Goal: Task Accomplishment & Management: Manage account settings

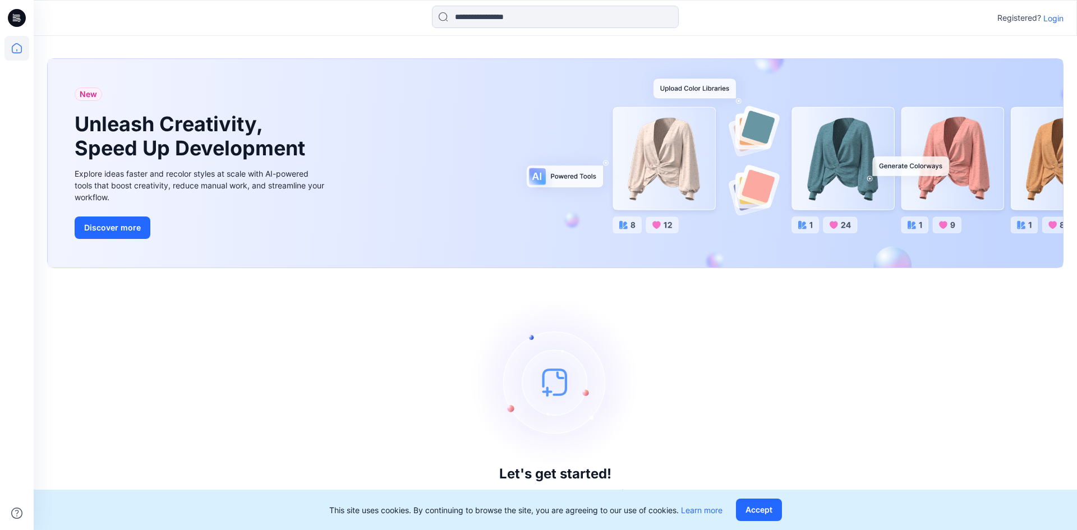
click at [1056, 21] on p "Login" at bounding box center [1053, 18] width 20 height 12
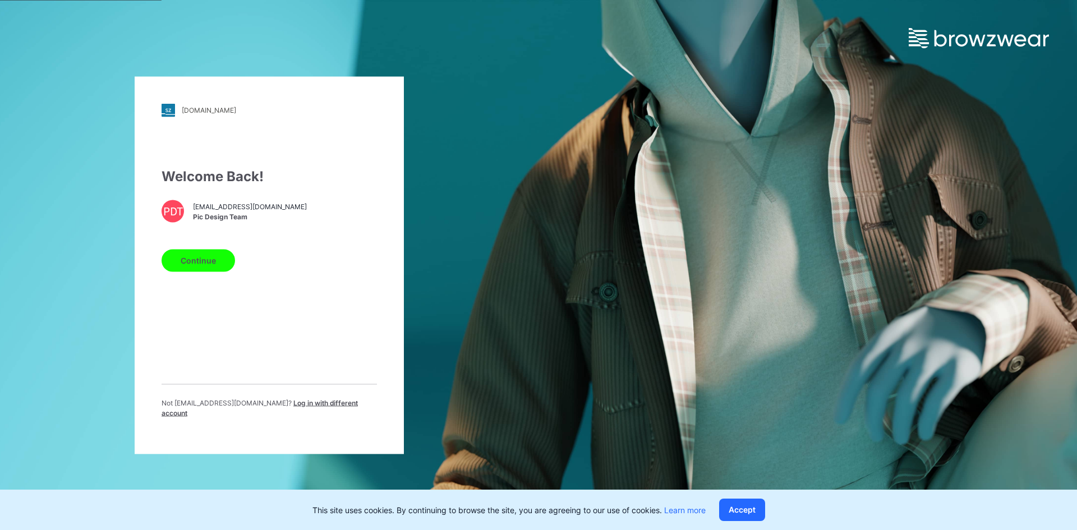
click at [206, 261] on button "Continue" at bounding box center [197, 260] width 73 height 22
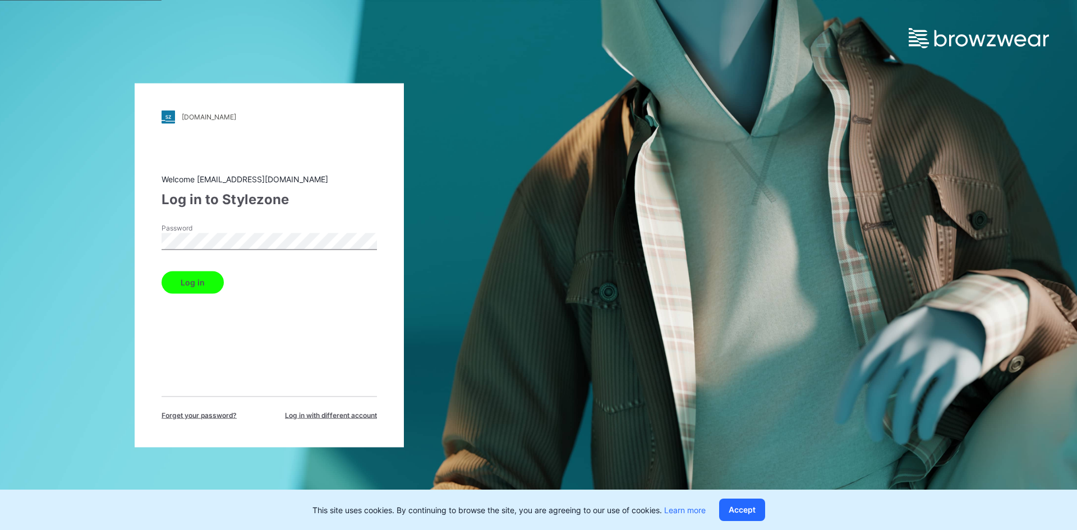
click at [212, 281] on button "Log in" at bounding box center [192, 282] width 62 height 22
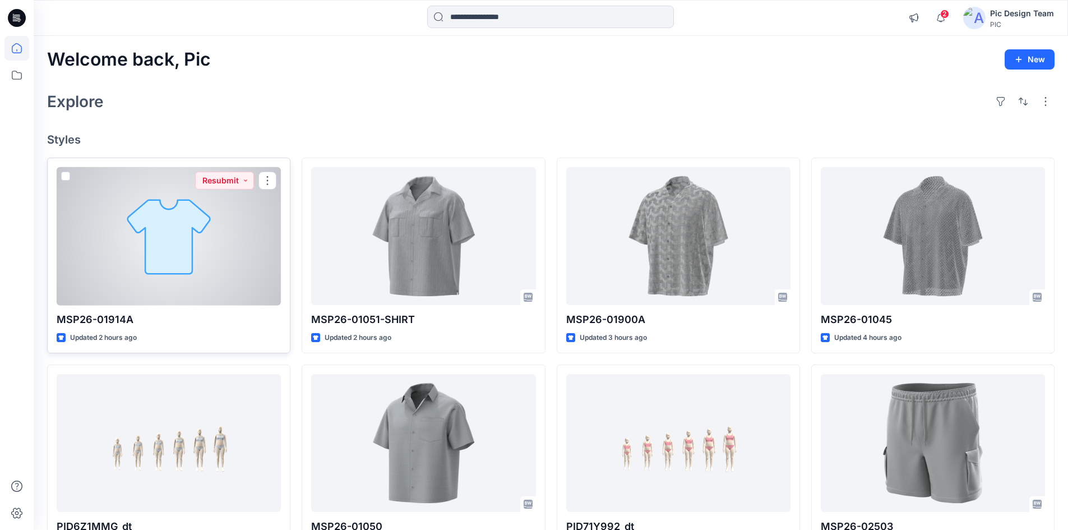
click at [169, 268] on div at bounding box center [169, 236] width 224 height 138
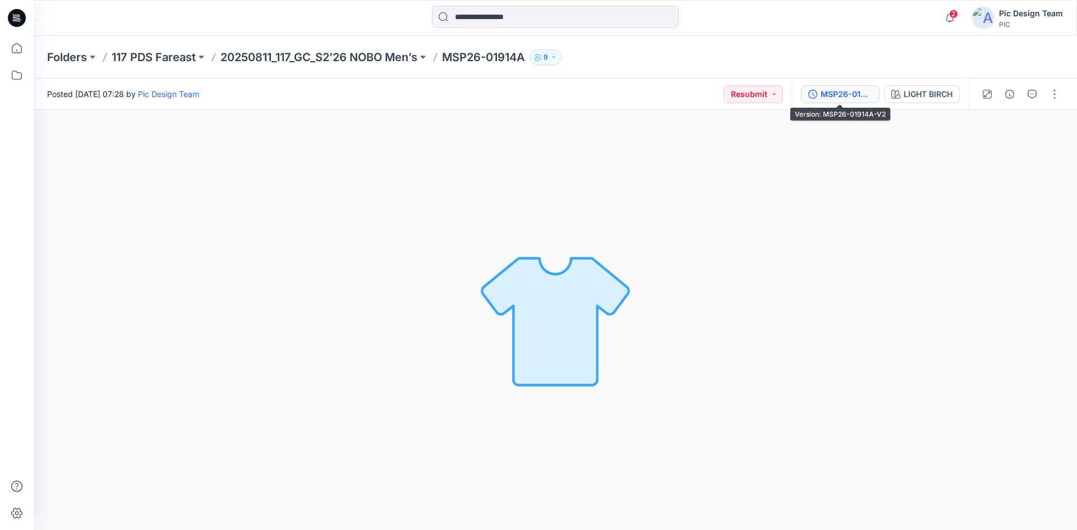
click at [830, 103] on button "MSP26-01914A-V2" at bounding box center [840, 94] width 78 height 18
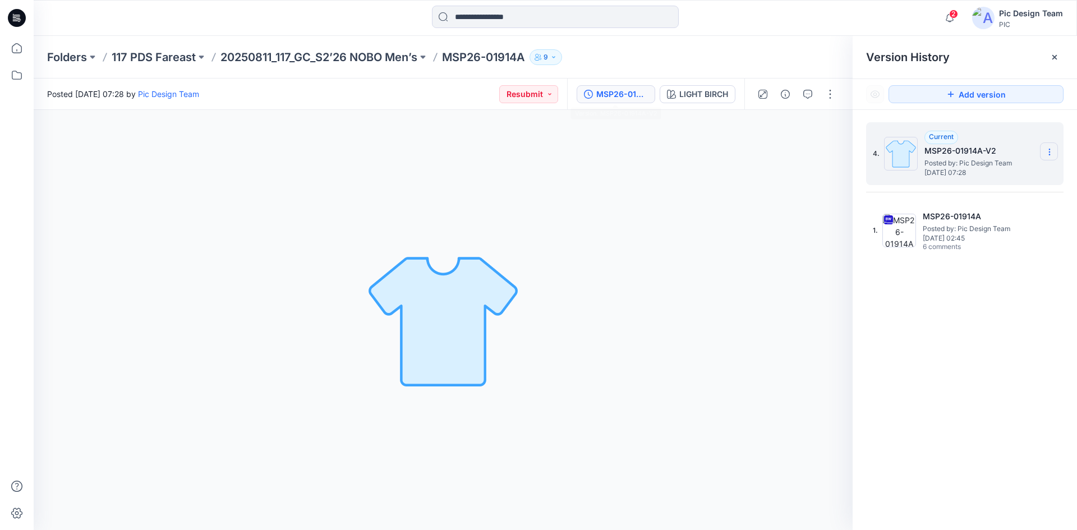
click at [1051, 153] on icon at bounding box center [1049, 151] width 9 height 9
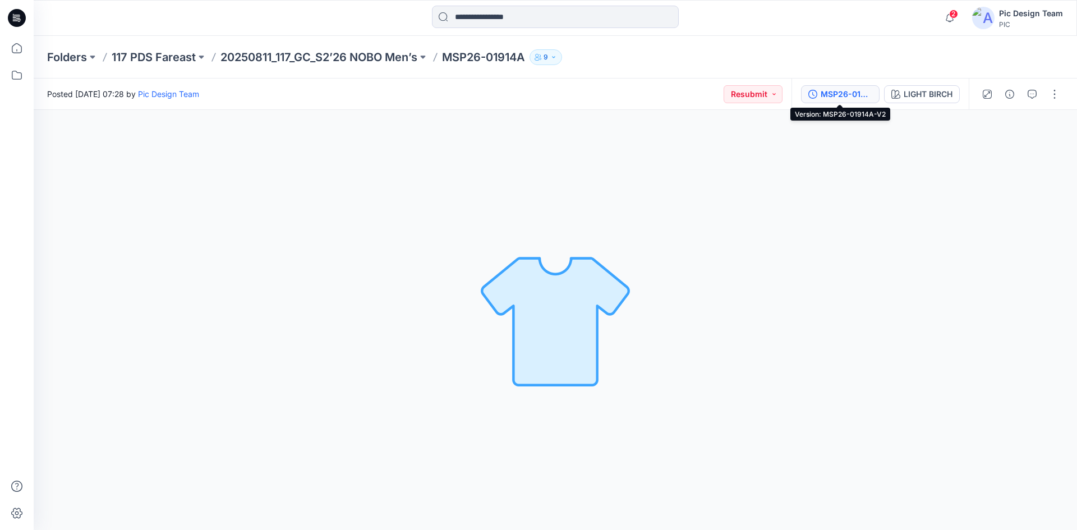
click at [857, 95] on div "MSP26-01914A-V2" at bounding box center [846, 94] width 52 height 12
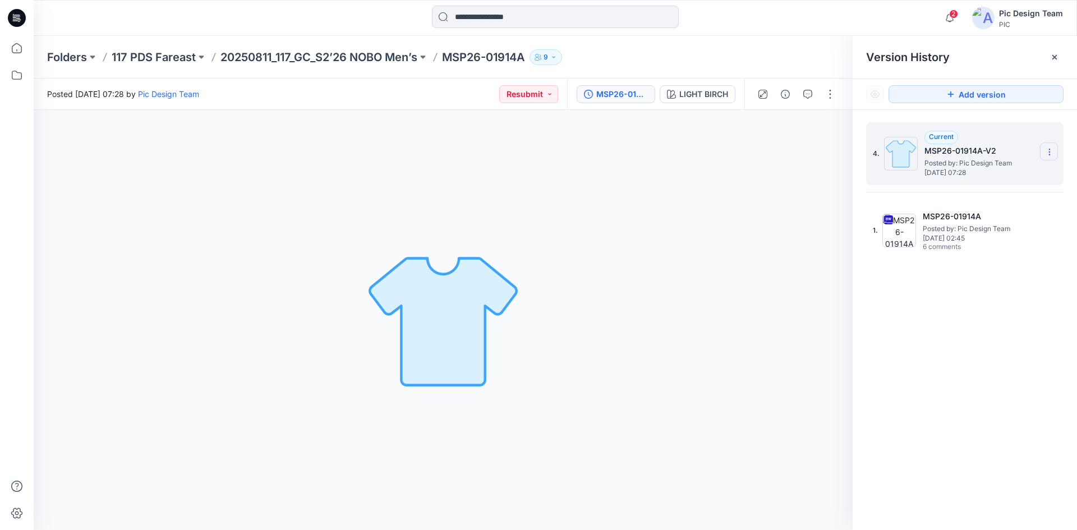
click at [1053, 153] on icon at bounding box center [1049, 151] width 9 height 9
click at [984, 215] on div "Delete Version" at bounding box center [989, 224] width 130 height 22
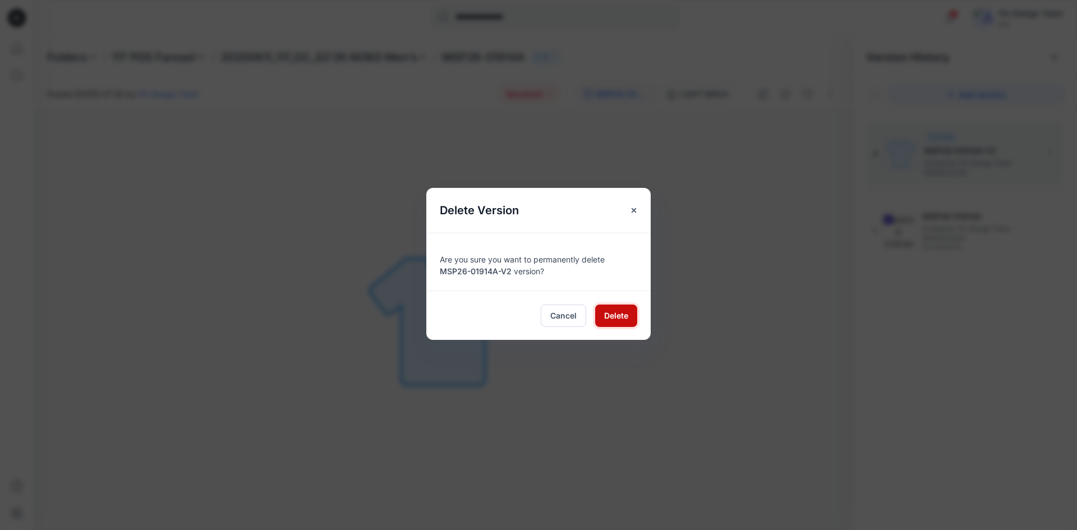
click at [611, 312] on span "Delete" at bounding box center [616, 316] width 24 height 12
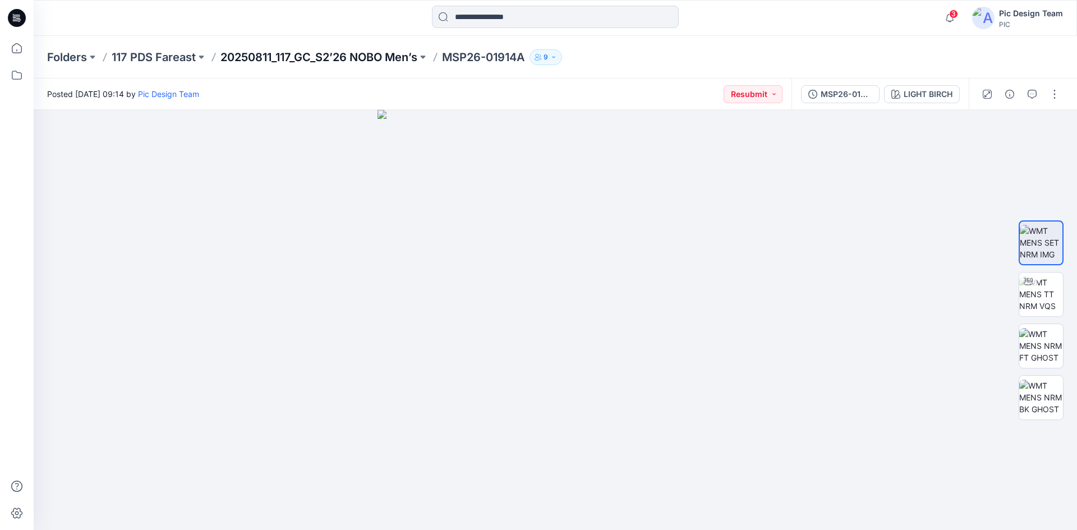
click at [358, 53] on p "20250811_117_GC_S2’26 NOBO Men’s" at bounding box center [318, 57] width 197 height 16
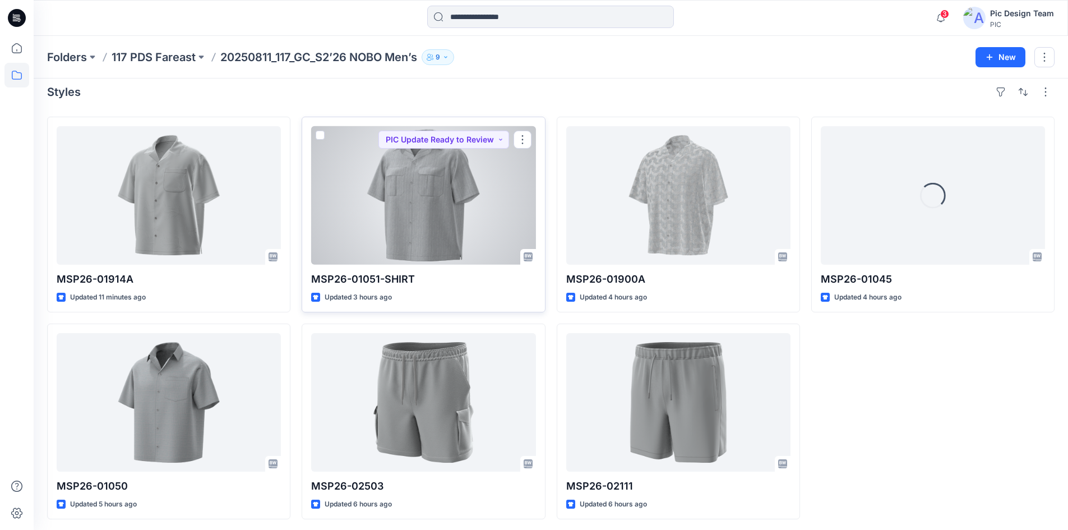
scroll to position [12, 0]
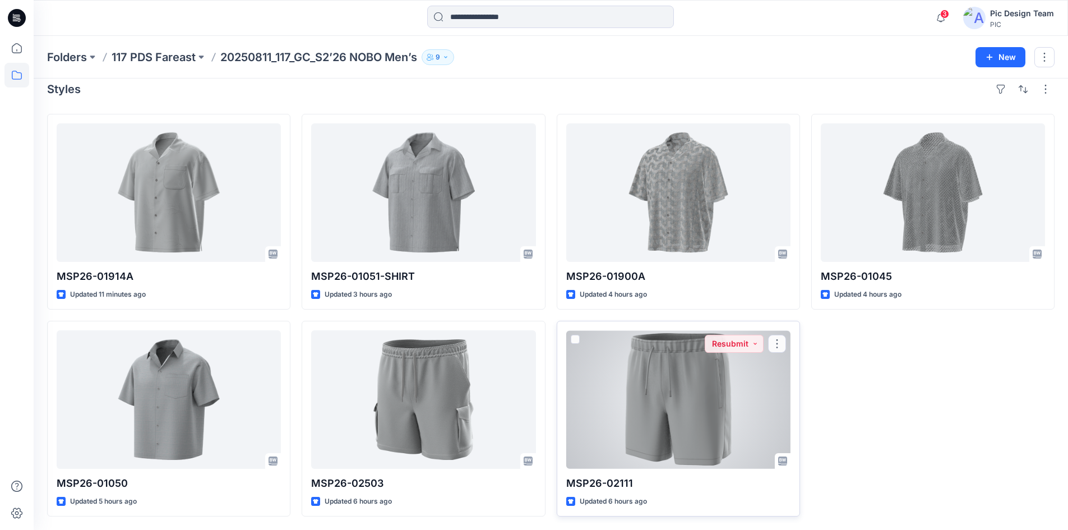
click at [603, 391] on div at bounding box center [678, 399] width 224 height 138
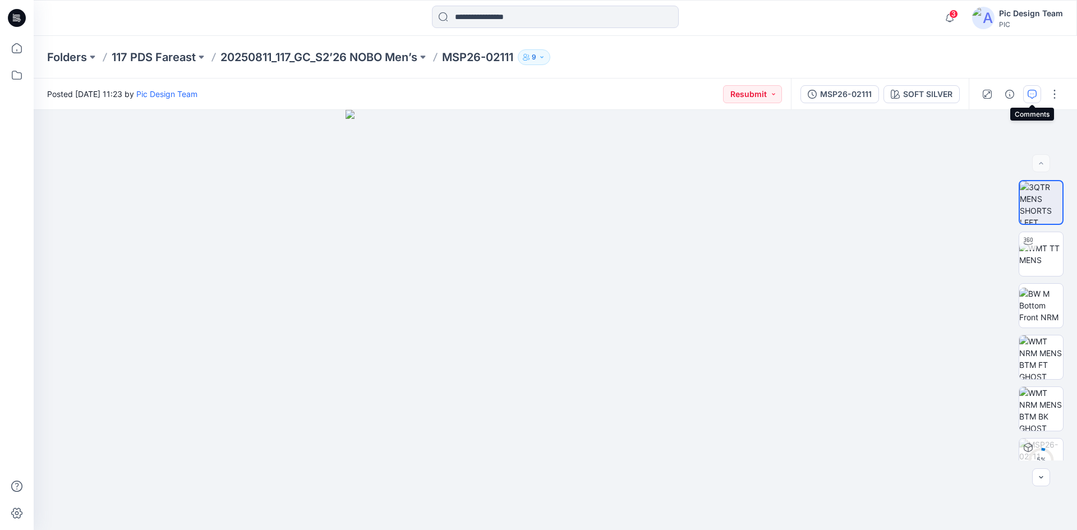
click at [1027, 93] on button "button" at bounding box center [1032, 94] width 18 height 18
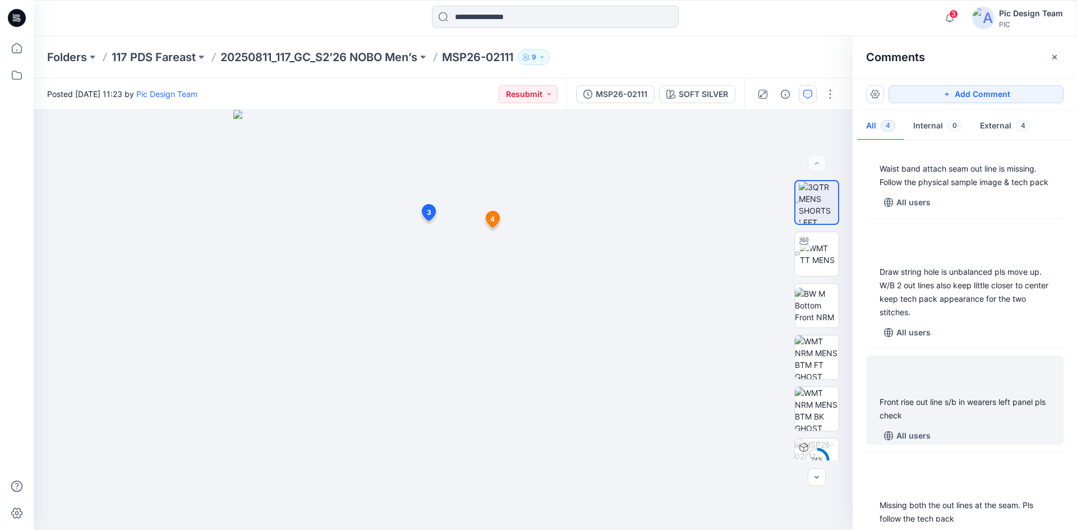
scroll to position [74, 0]
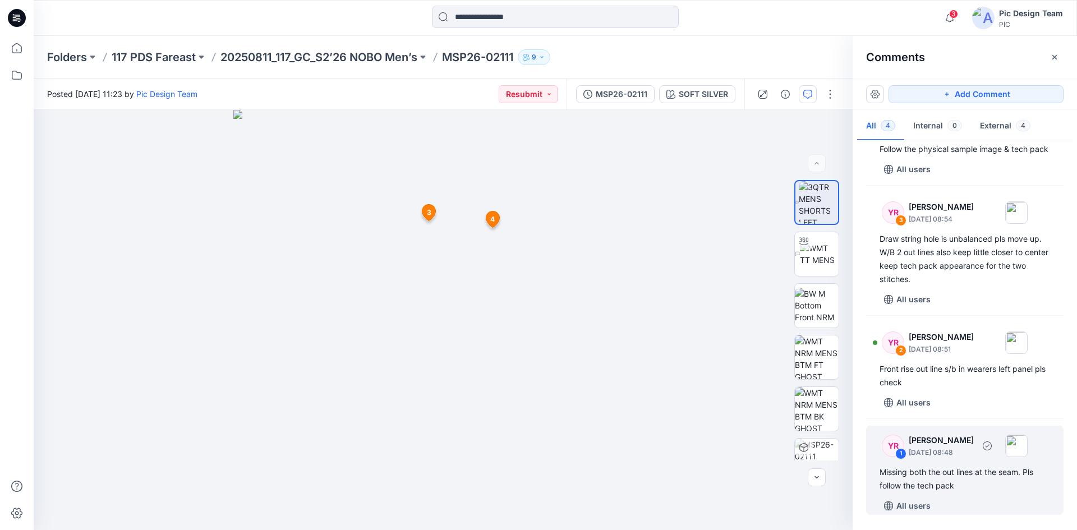
click at [900, 457] on div "1" at bounding box center [900, 453] width 11 height 11
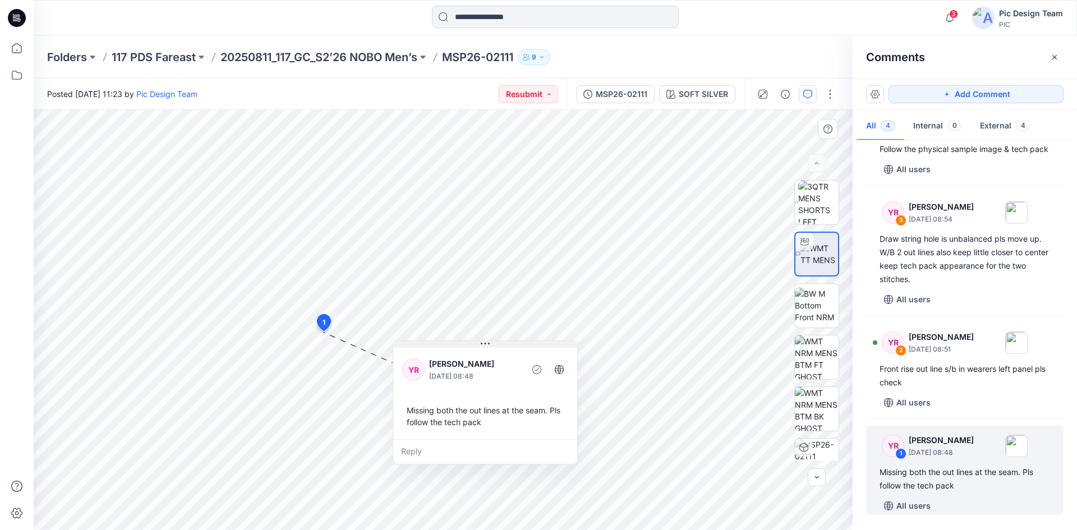
drag, startPoint x: 366, startPoint y: 343, endPoint x: 454, endPoint y: 347, distance: 88.1
click at [454, 347] on button at bounding box center [485, 344] width 184 height 7
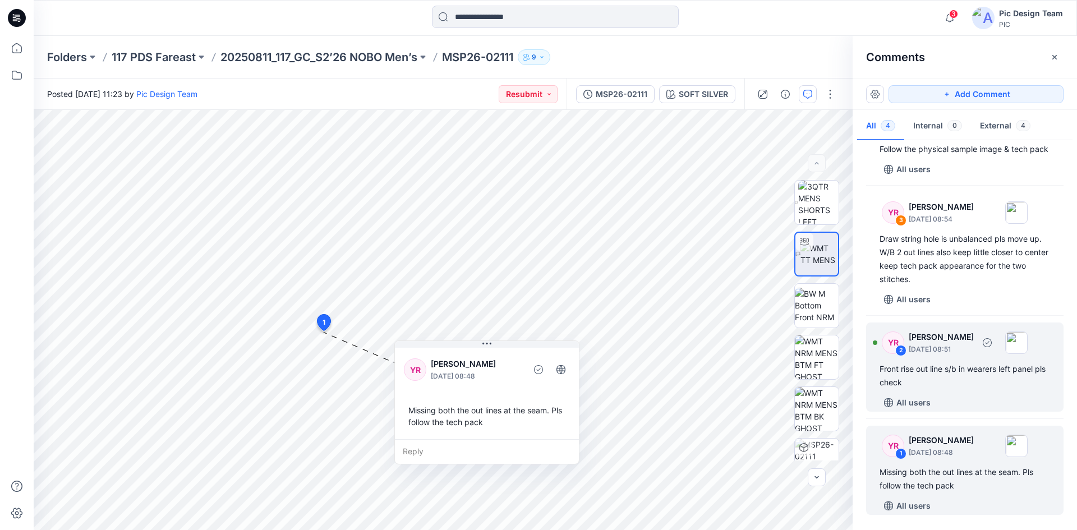
click at [900, 350] on div "2" at bounding box center [900, 350] width 11 height 11
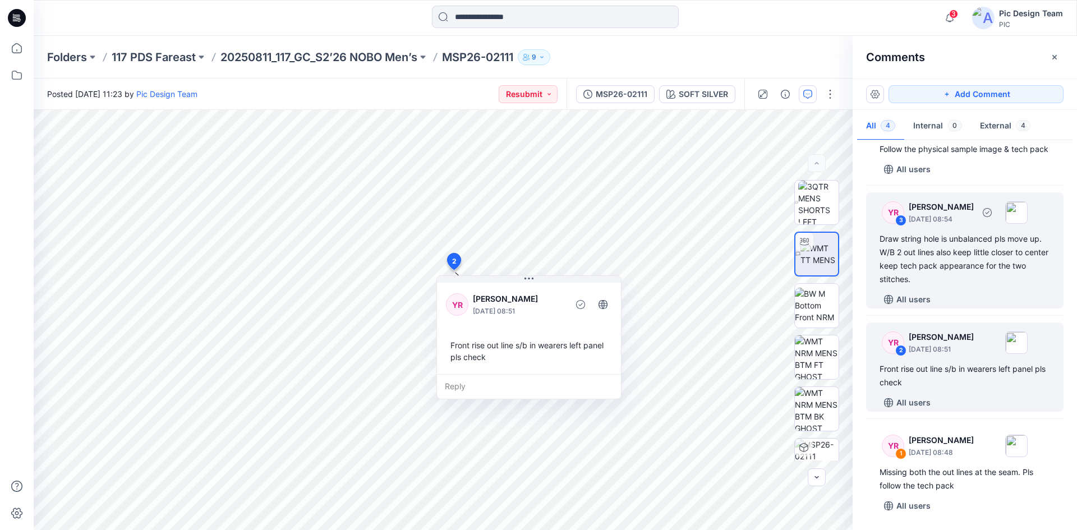
click at [903, 220] on div "3" at bounding box center [900, 220] width 11 height 11
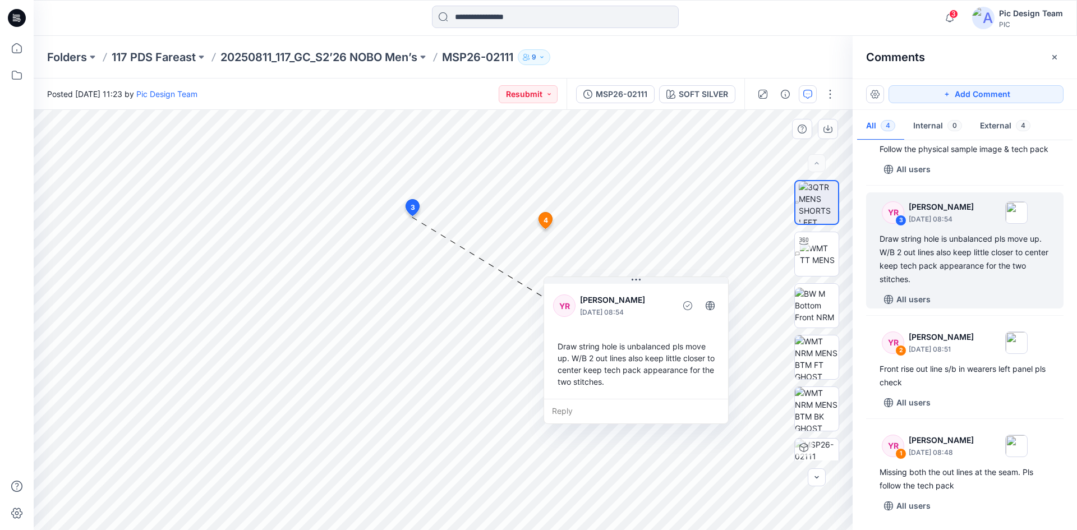
drag, startPoint x: 492, startPoint y: 233, endPoint x: 646, endPoint y: 289, distance: 164.3
click at [646, 289] on div "YR Yeshmi Randike August 15, 2025 08:54 Draw string hole is unbalanced pls move…" at bounding box center [636, 339] width 184 height 117
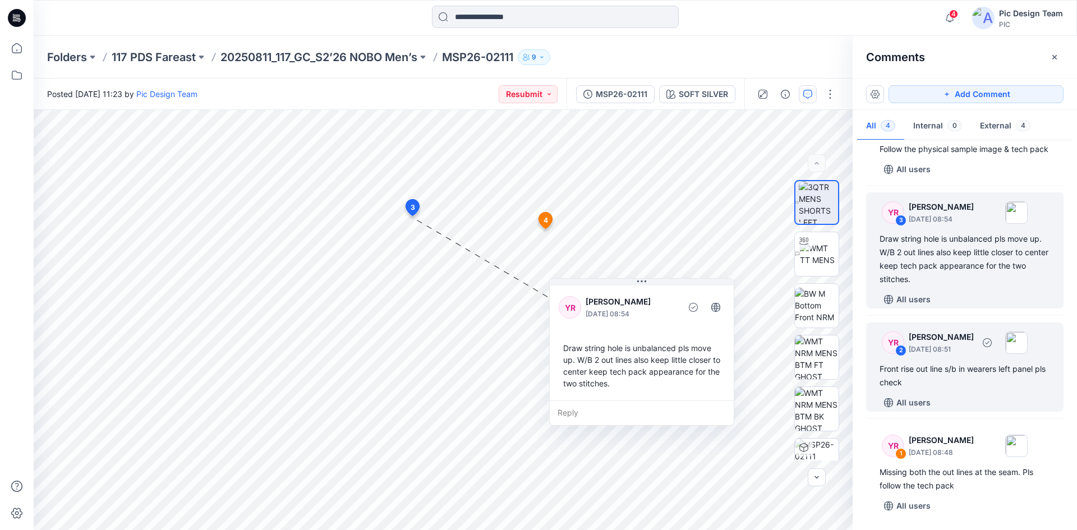
click at [903, 353] on div "2" at bounding box center [900, 350] width 11 height 11
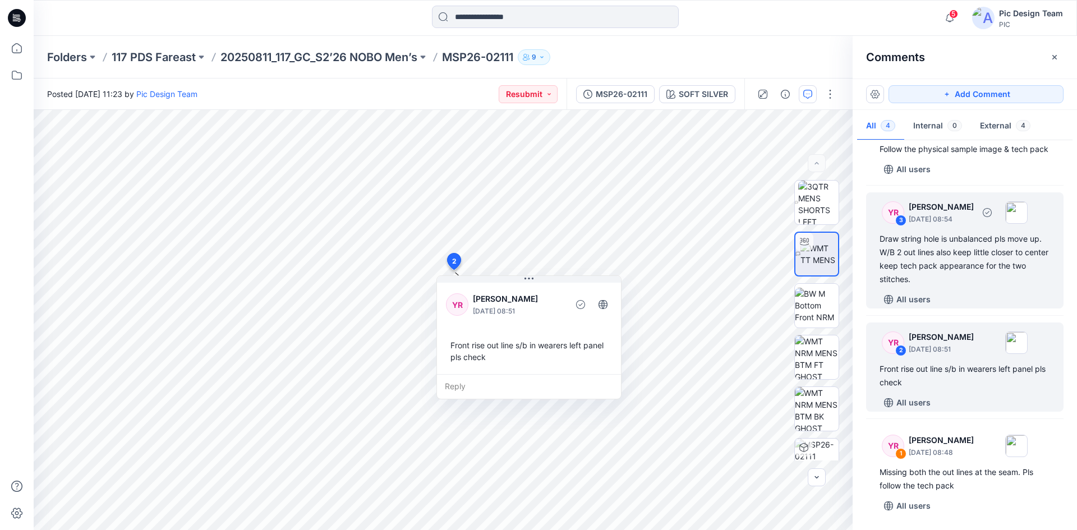
click at [903, 220] on div "3" at bounding box center [900, 220] width 11 height 11
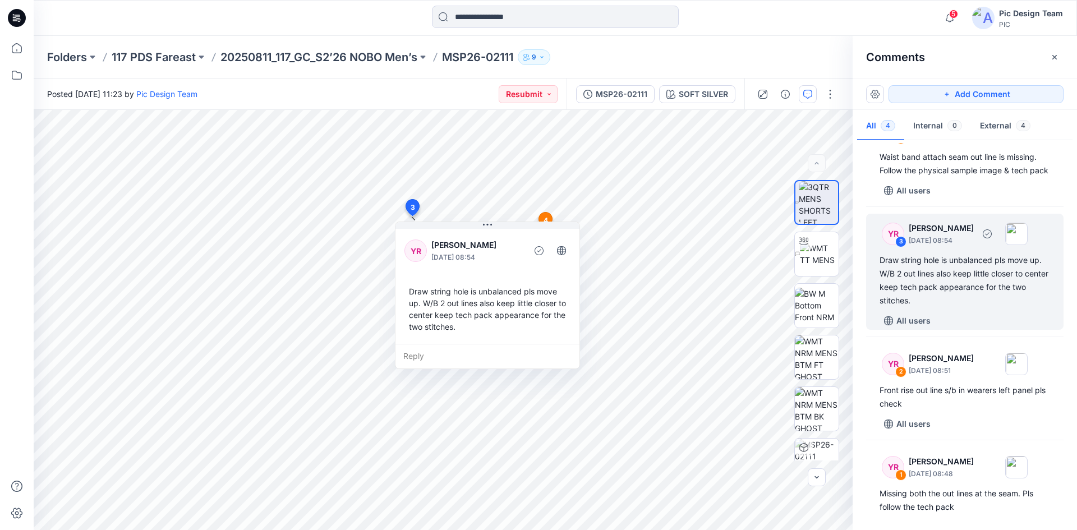
scroll to position [0, 0]
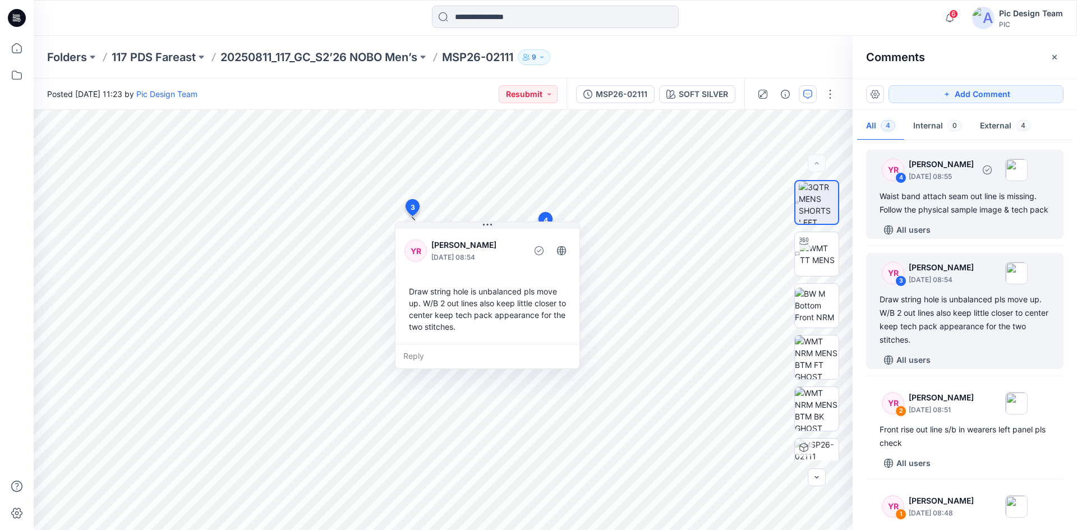
click at [901, 177] on div "4" at bounding box center [900, 177] width 11 height 11
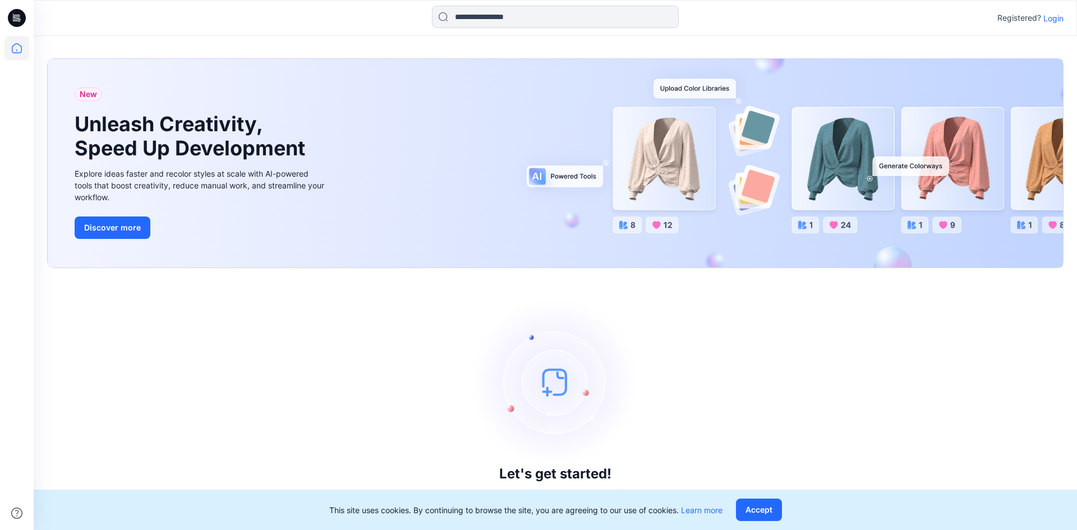
click at [1047, 16] on p "Login" at bounding box center [1053, 18] width 20 height 12
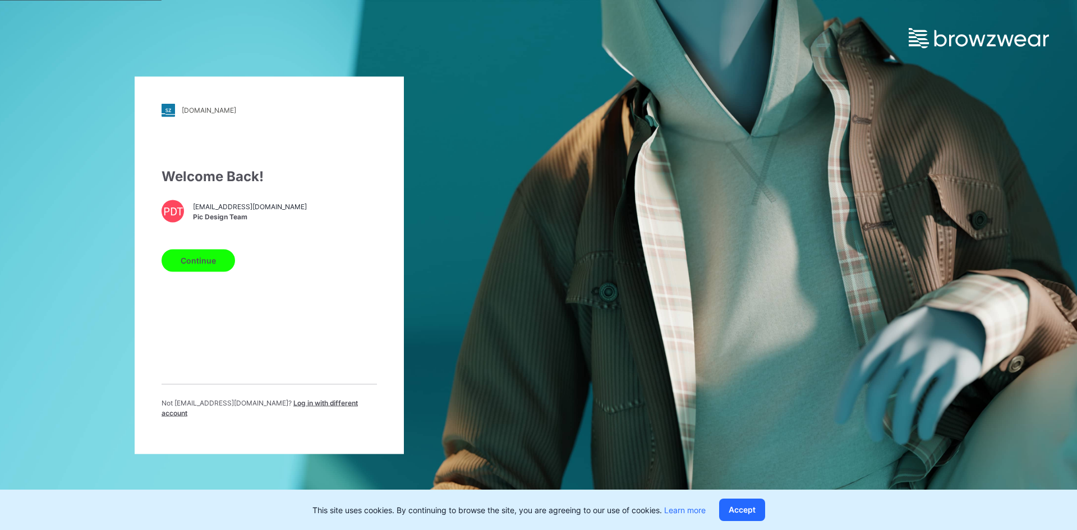
click at [190, 217] on div "PDT design@parallel-innovation.com Pic Design Team" at bounding box center [268, 211] width 215 height 22
click at [200, 259] on button "Continue" at bounding box center [197, 260] width 73 height 22
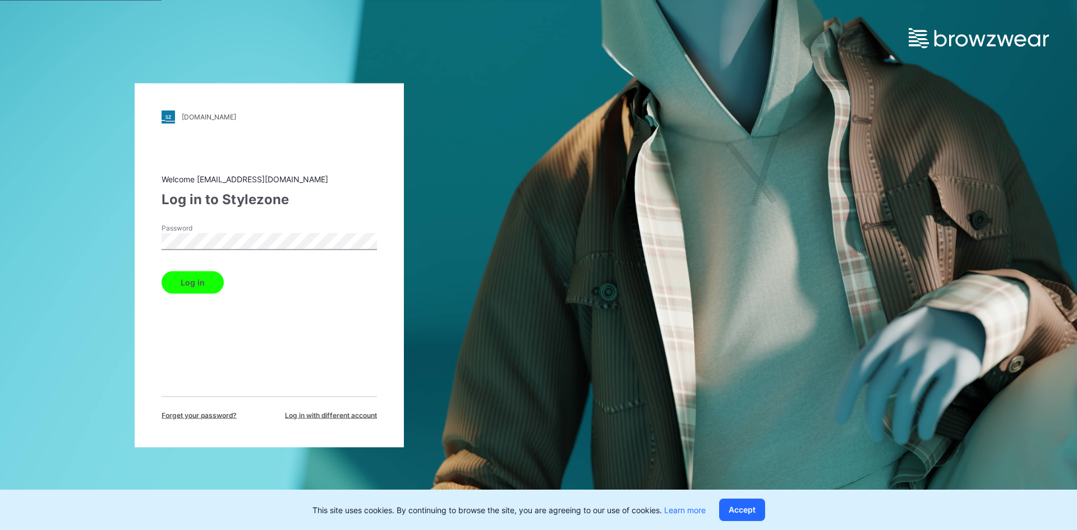
click at [204, 283] on button "Log in" at bounding box center [192, 282] width 62 height 22
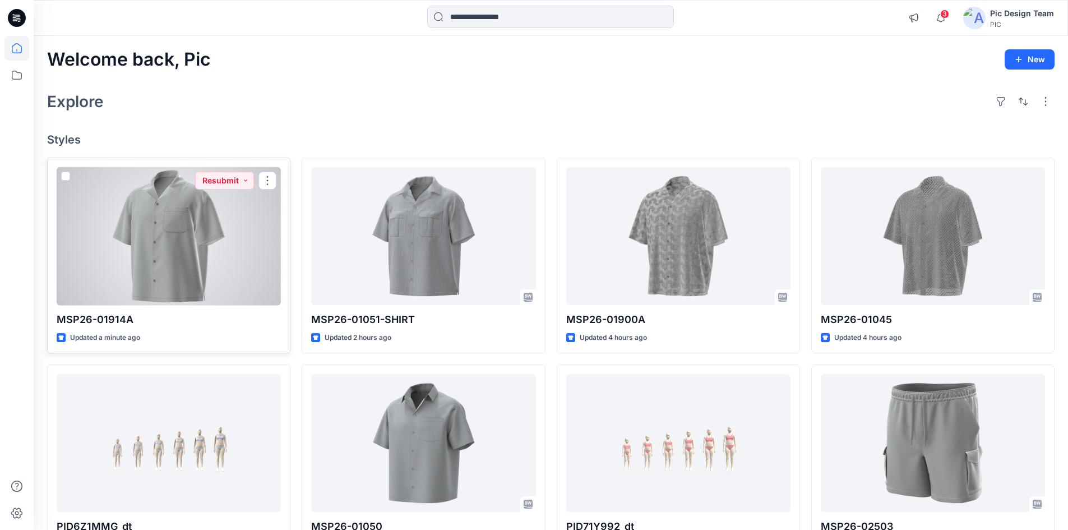
click at [210, 260] on div at bounding box center [169, 236] width 224 height 138
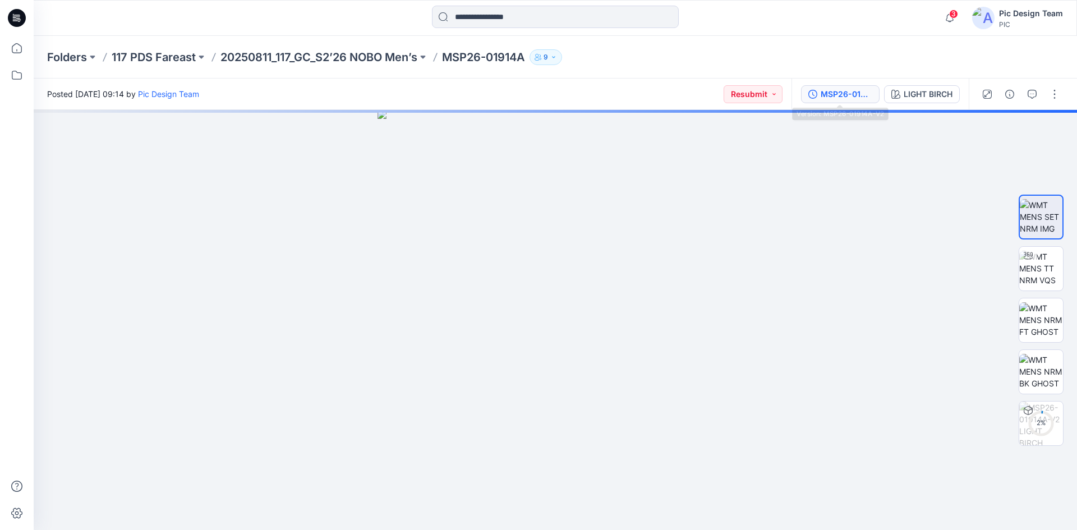
click at [855, 98] on div "MSP26-01914A-V2" at bounding box center [846, 94] width 52 height 12
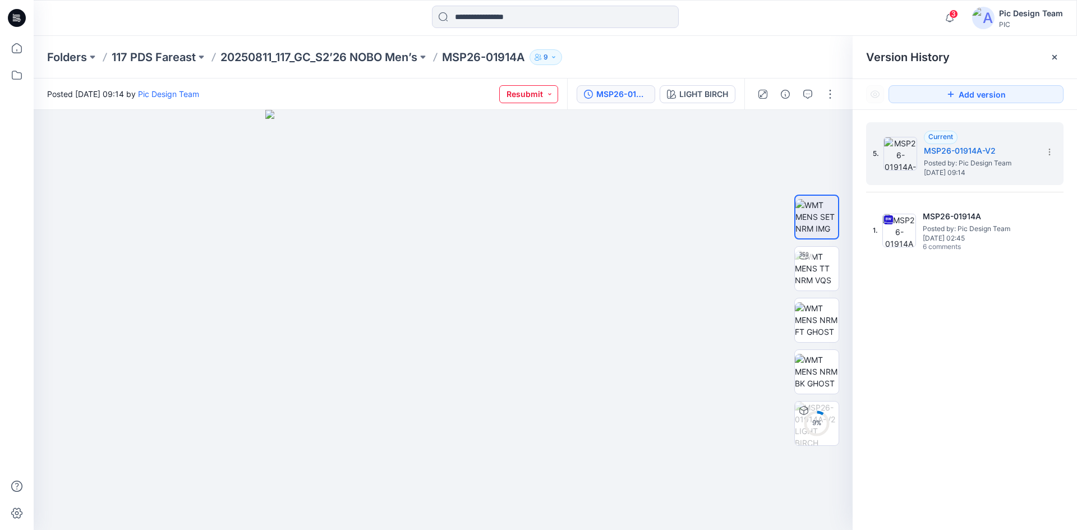
click at [549, 97] on button "Resubmit" at bounding box center [528, 94] width 59 height 18
click at [506, 210] on button "PIC Update Ready to Review" at bounding box center [507, 221] width 96 height 25
click at [404, 85] on div "Posted Friday, August 15, 2025 09:14 by Pic Design Team PIC Update Ready to Rev…" at bounding box center [300, 93] width 533 height 31
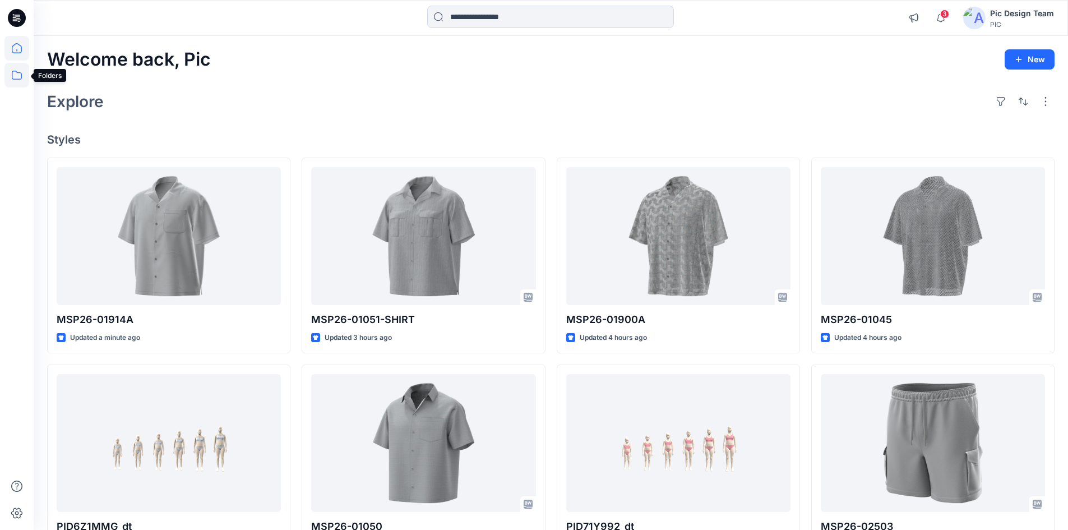
click at [16, 69] on icon at bounding box center [16, 75] width 25 height 25
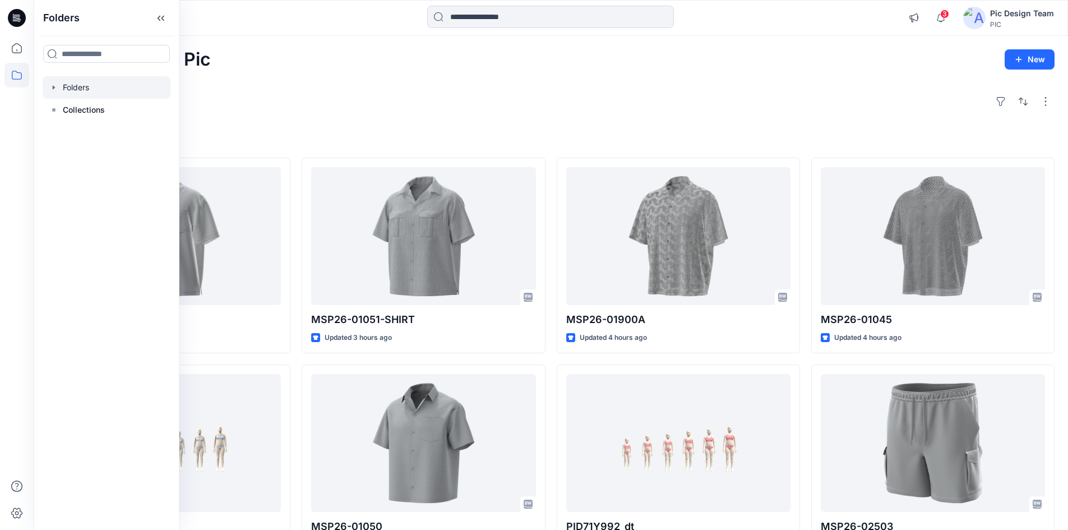
click at [114, 93] on div at bounding box center [107, 87] width 128 height 22
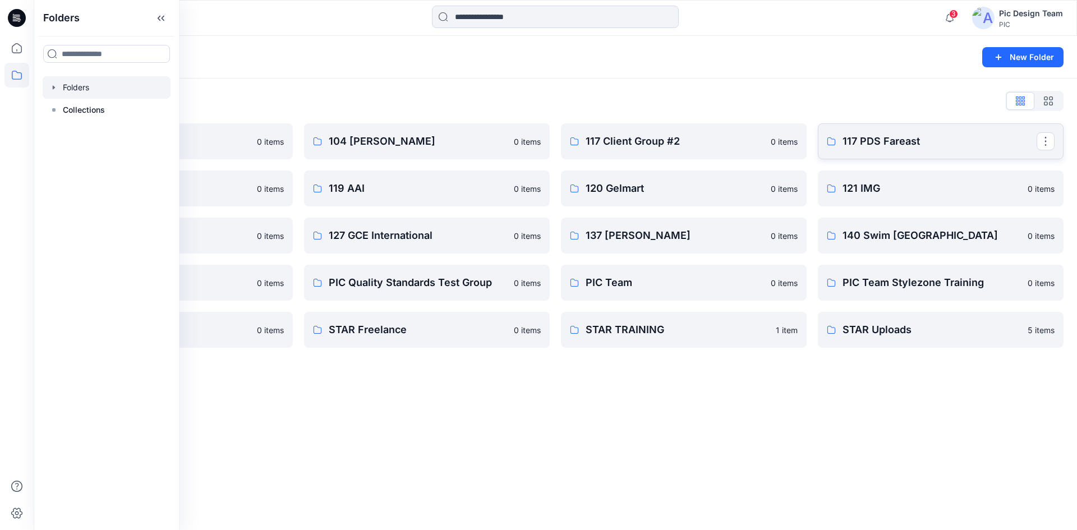
click at [921, 141] on p "117 PDS Fareast" at bounding box center [939, 141] width 194 height 16
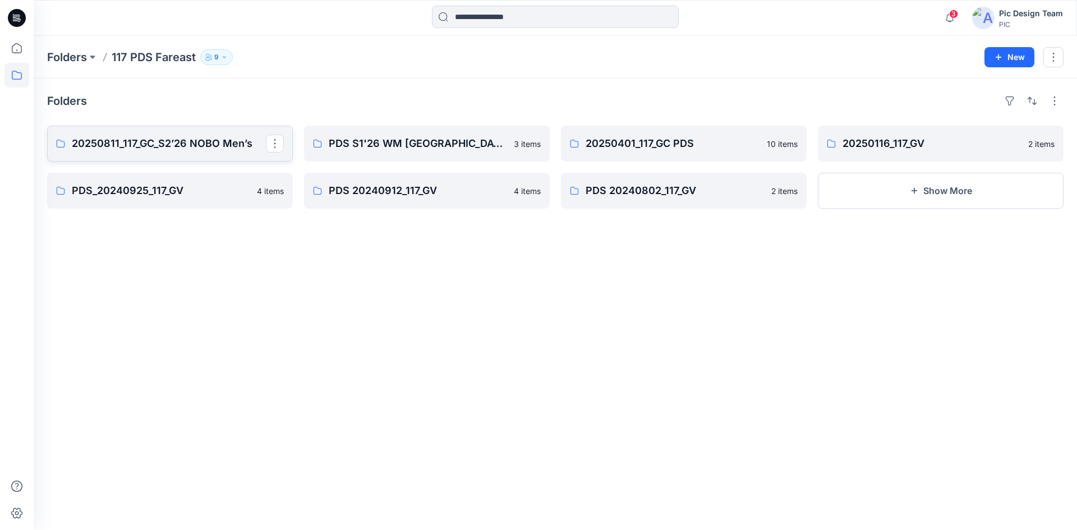
click at [215, 136] on p "20250811_117_GC_S2’26 NOBO Men’s" at bounding box center [169, 144] width 194 height 16
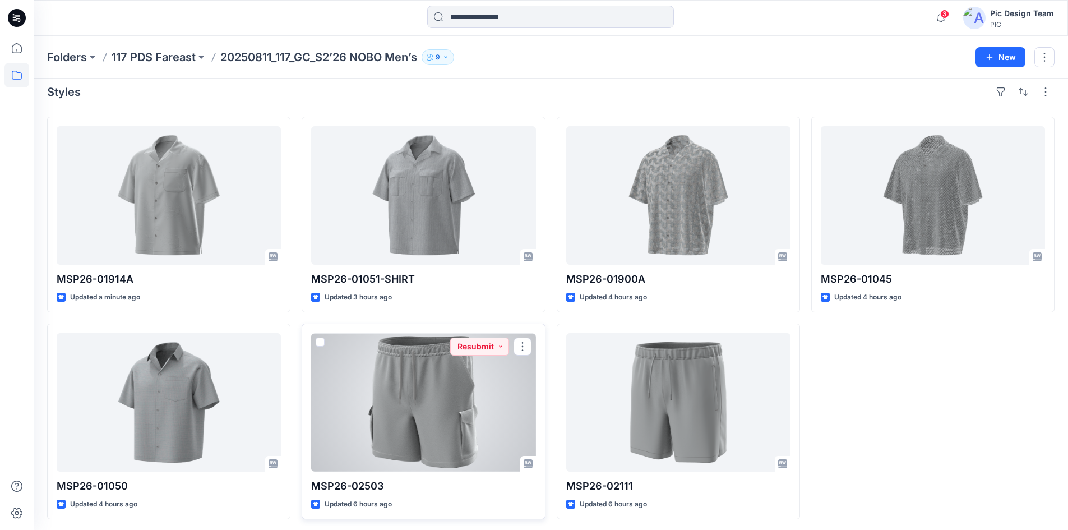
scroll to position [12, 0]
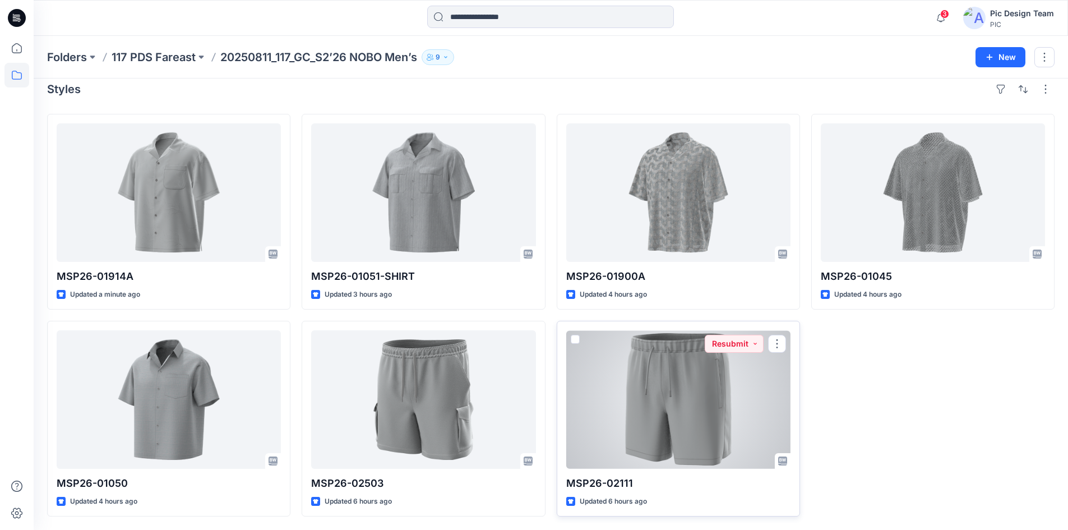
click at [644, 381] on div at bounding box center [678, 399] width 224 height 138
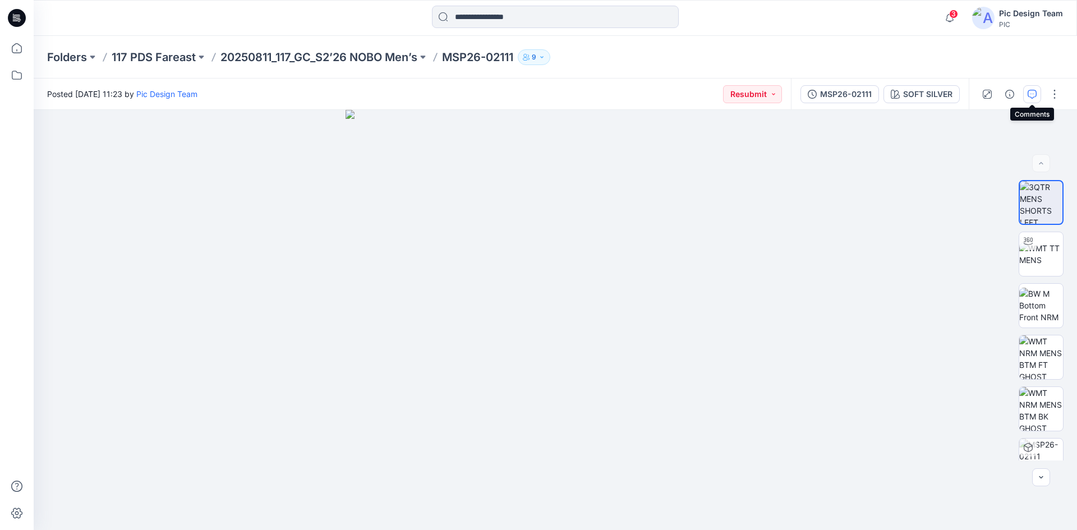
click at [1031, 99] on button "button" at bounding box center [1032, 94] width 18 height 18
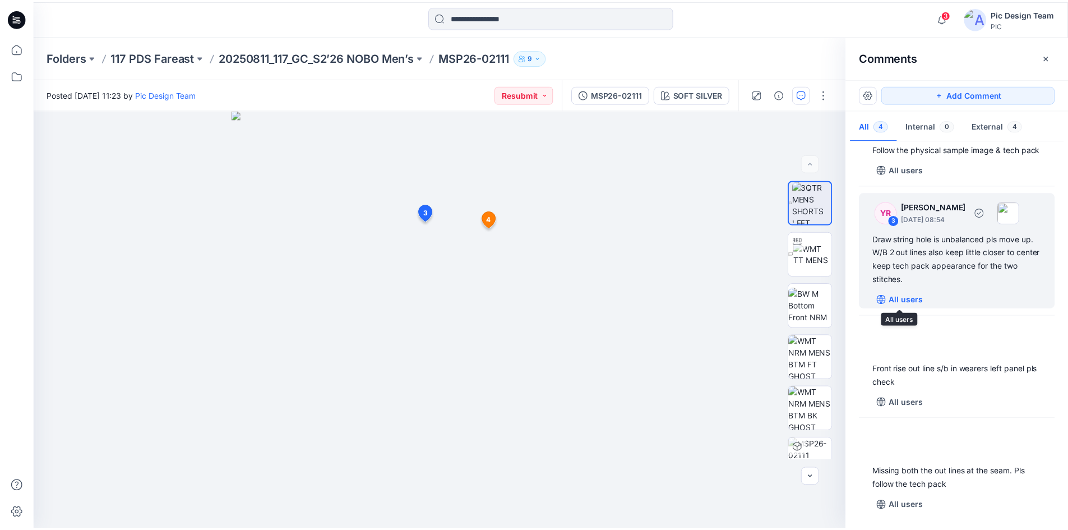
scroll to position [74, 0]
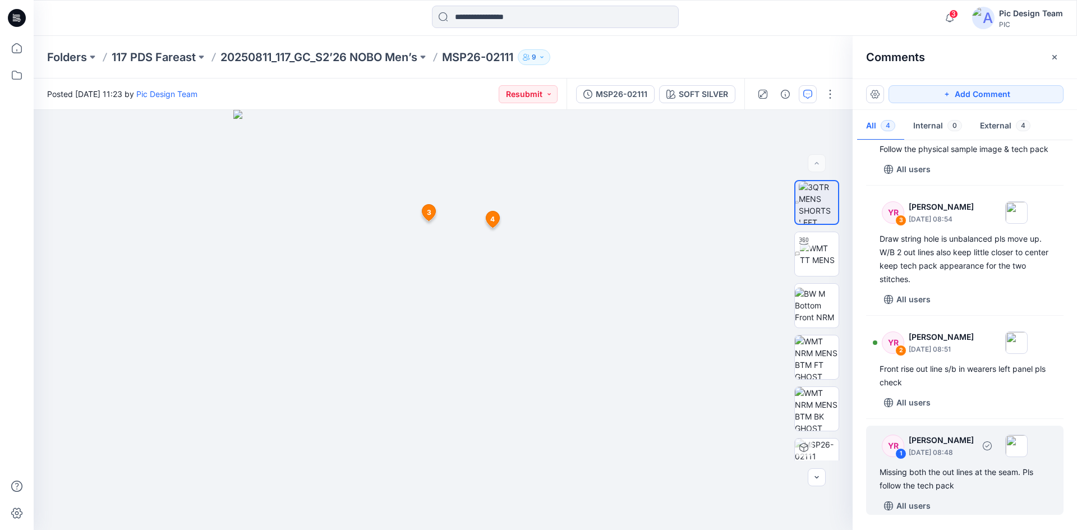
click at [900, 452] on div "1" at bounding box center [900, 453] width 11 height 11
